Goal: Information Seeking & Learning: Compare options

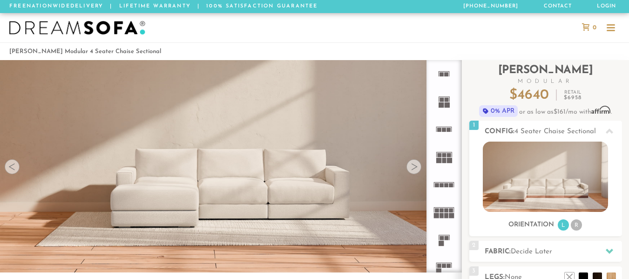
click at [445, 182] on icon at bounding box center [443, 184] width 27 height 27
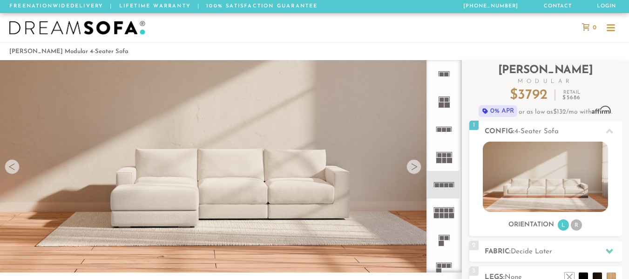
click at [449, 151] on icon at bounding box center [443, 156] width 27 height 27
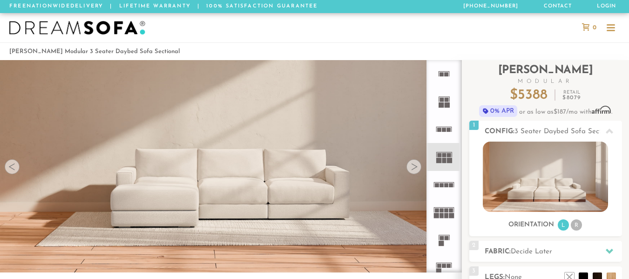
click at [449, 131] on rect at bounding box center [449, 130] width 4 height 4
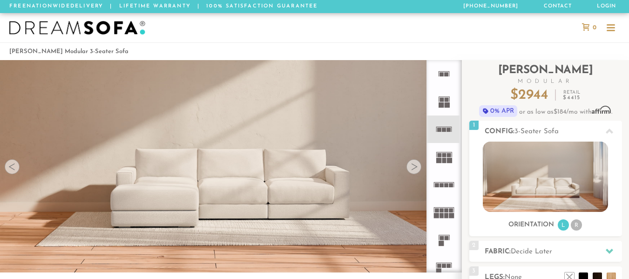
click at [444, 110] on icon at bounding box center [443, 101] width 27 height 27
